Goal: Task Accomplishment & Management: Complete application form

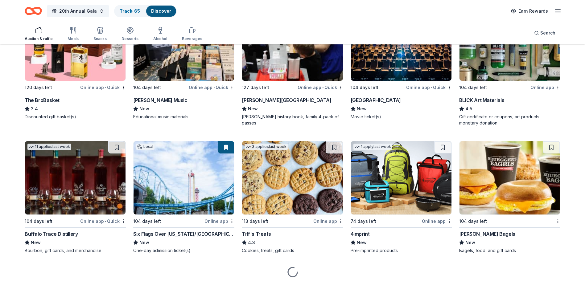
scroll to position [1427, 0]
click at [65, 77] on img at bounding box center [75, 43] width 101 height 73
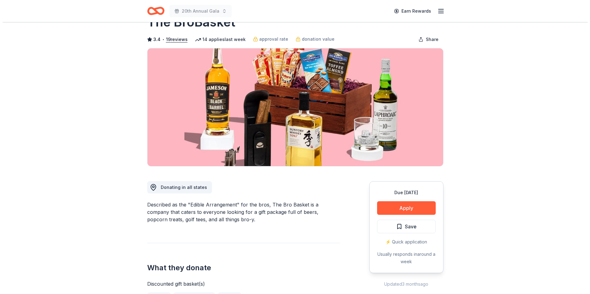
scroll to position [31, 0]
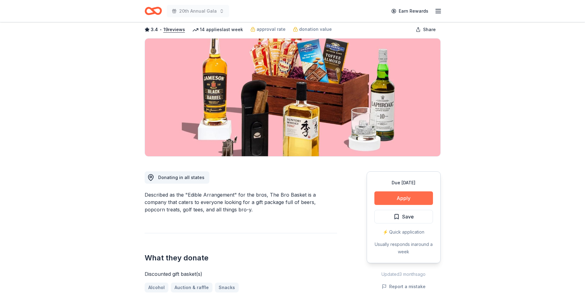
click at [409, 197] on button "Apply" at bounding box center [403, 199] width 59 height 14
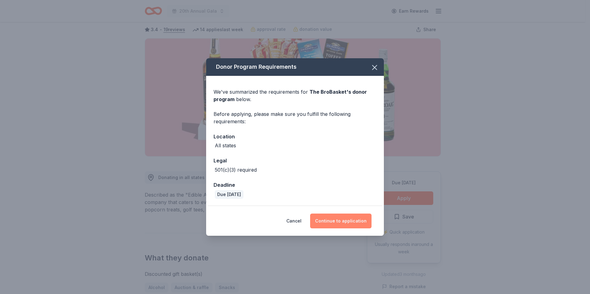
click at [338, 224] on button "Continue to application" at bounding box center [340, 221] width 61 height 15
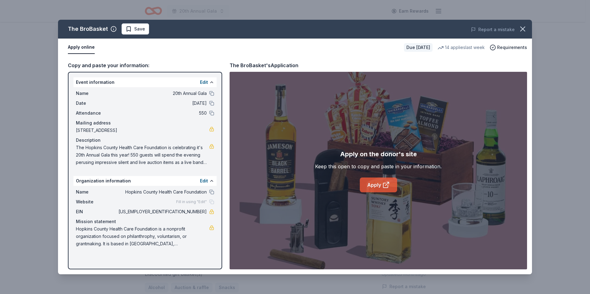
click at [389, 189] on link "Apply" at bounding box center [378, 185] width 37 height 15
